Goal: Information Seeking & Learning: Learn about a topic

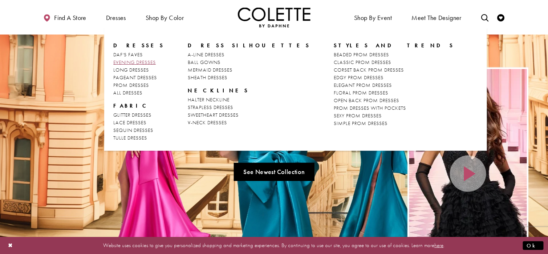
click at [132, 61] on span "EVENING DRESSES" at bounding box center [134, 62] width 43 height 7
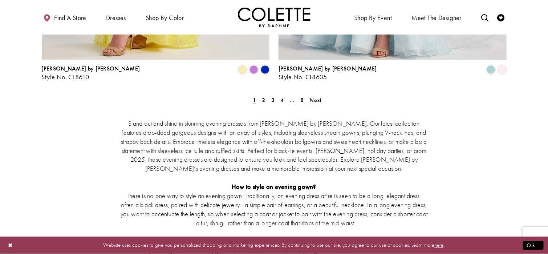
scroll to position [1308, 0]
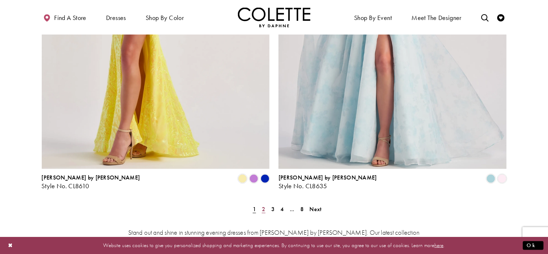
click at [263, 205] on span "2" at bounding box center [263, 209] width 3 height 8
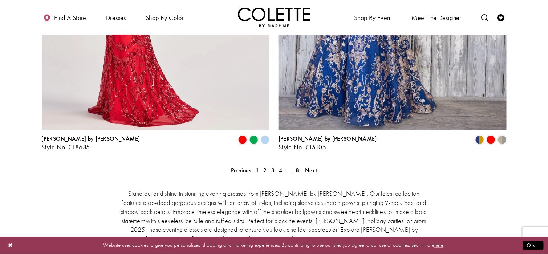
scroll to position [1419, 0]
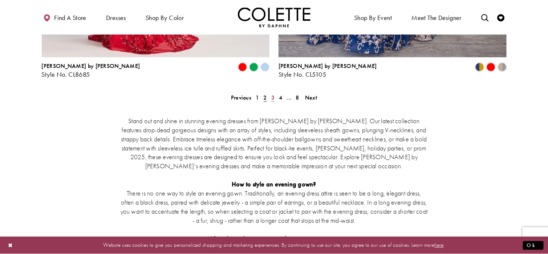
click at [273, 94] on span "3" at bounding box center [272, 98] width 3 height 8
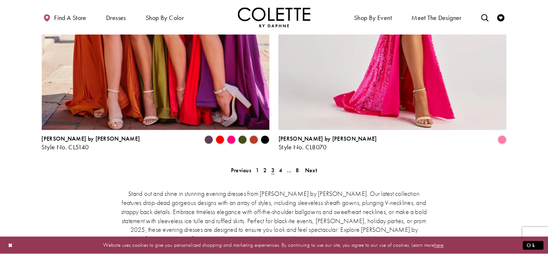
scroll to position [1419, 0]
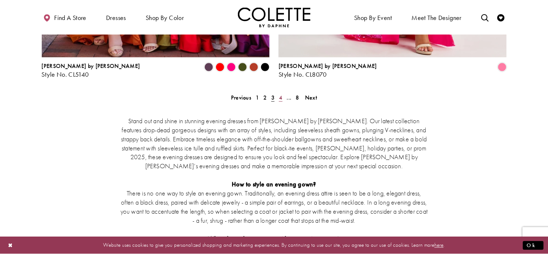
click at [282, 94] on span "4" at bounding box center [280, 98] width 3 height 8
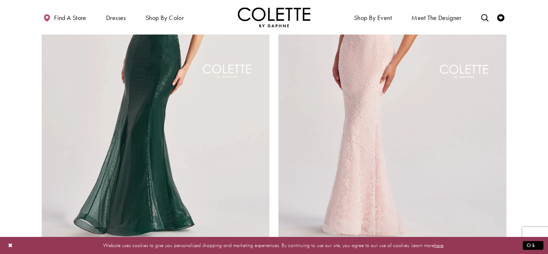
scroll to position [1347, 0]
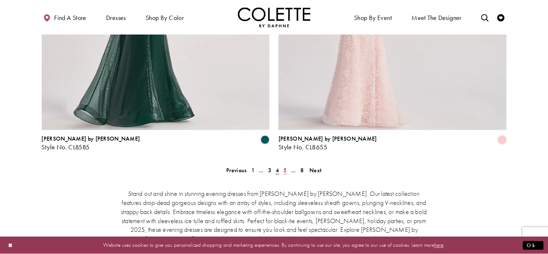
click at [284, 166] on span "5" at bounding box center [285, 170] width 3 height 8
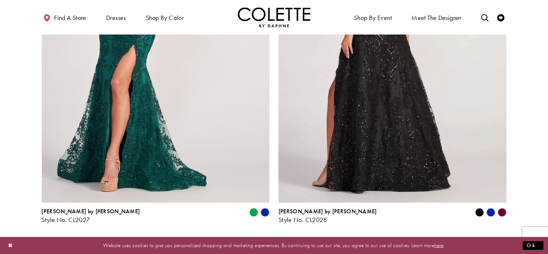
scroll to position [1383, 0]
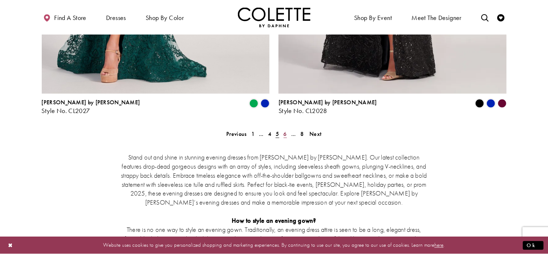
click at [284, 130] on span "6" at bounding box center [285, 134] width 3 height 8
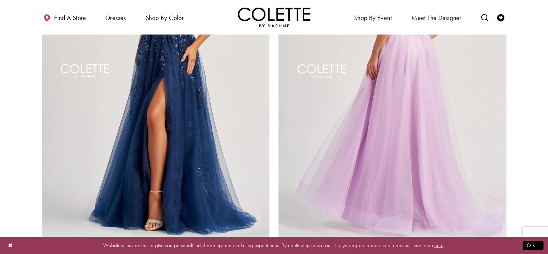
scroll to position [1347, 0]
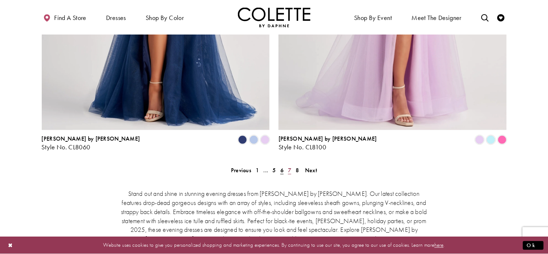
click at [290, 166] on span "7" at bounding box center [289, 170] width 3 height 8
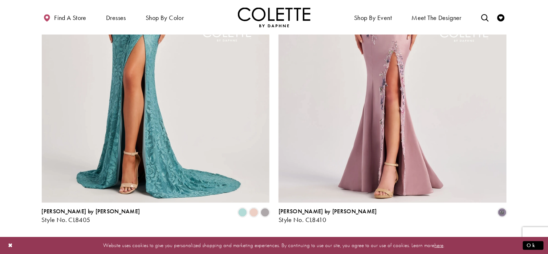
scroll to position [1310, 0]
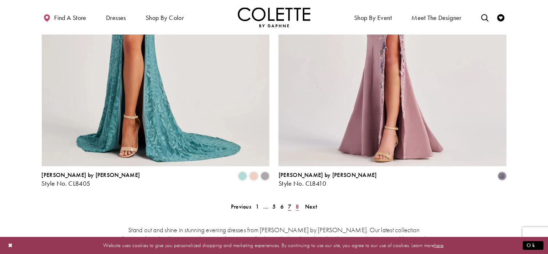
click at [295, 201] on link "8" at bounding box center [298, 206] width 8 height 11
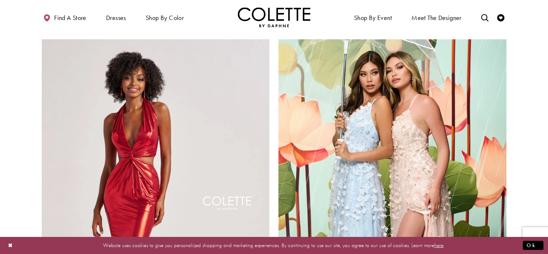
scroll to position [693, 0]
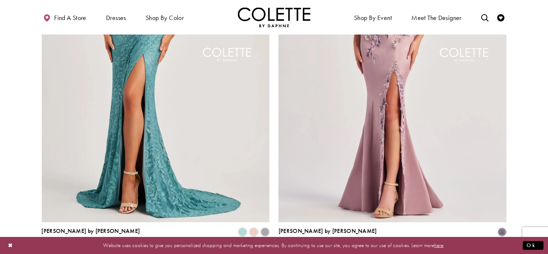
scroll to position [39, 0]
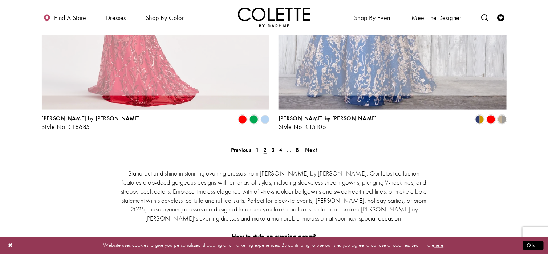
scroll to position [39, 0]
